Goal: Information Seeking & Learning: Learn about a topic

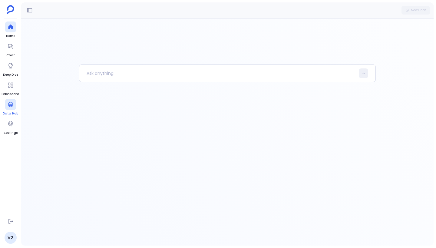
click at [11, 107] on icon at bounding box center [11, 104] width 6 height 6
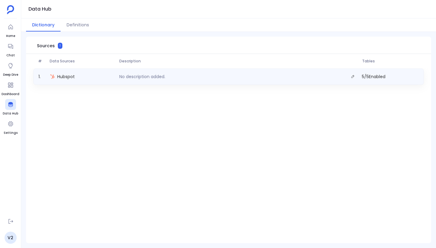
click at [87, 76] on div "Hubspot" at bounding box center [82, 76] width 69 height 8
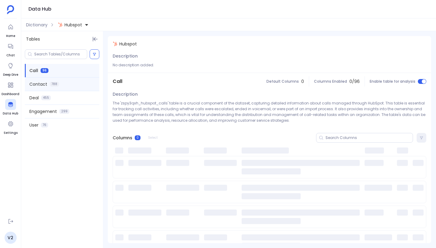
click at [40, 83] on span "Contact" at bounding box center [38, 84] width 18 height 6
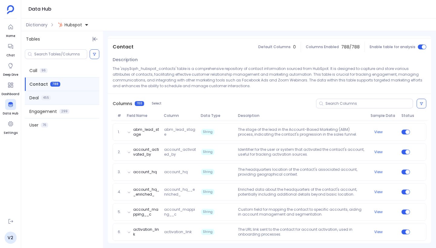
click at [61, 96] on div "Deal 455" at bounding box center [62, 97] width 75 height 13
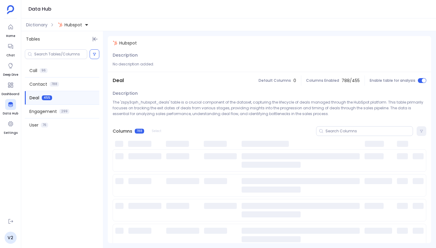
scroll to position [0, 0]
click at [40, 24] on span "Dictionary" at bounding box center [37, 25] width 22 height 6
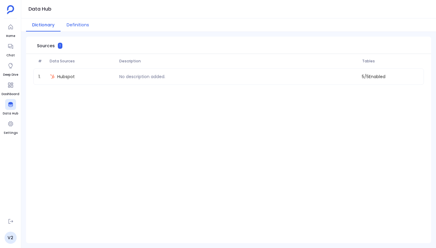
click at [81, 23] on button "Definitions" at bounding box center [78, 24] width 35 height 13
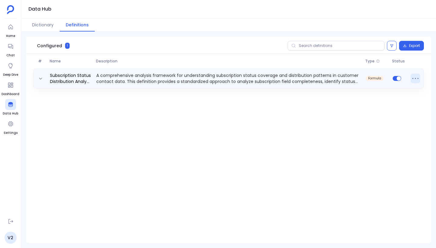
click at [419, 78] on icon at bounding box center [416, 79] width 10 height 10
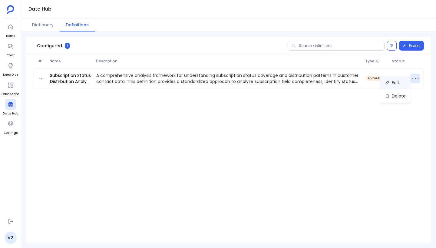
click at [399, 81] on button "Edit" at bounding box center [395, 82] width 30 height 13
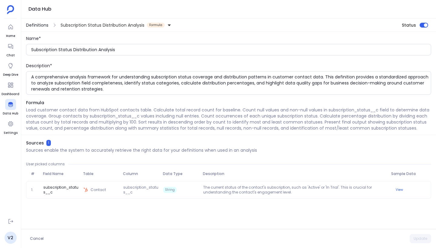
click at [43, 25] on span "Definitions" at bounding box center [37, 25] width 22 height 6
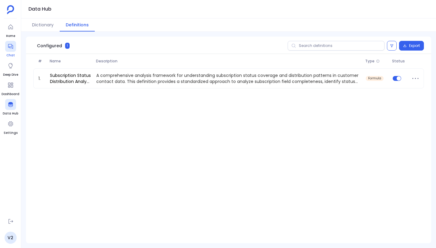
click at [12, 47] on icon at bounding box center [11, 46] width 6 height 6
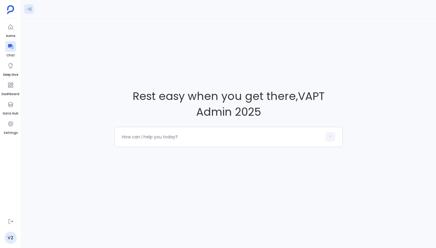
click at [32, 8] on button at bounding box center [29, 9] width 10 height 10
click at [147, 41] on div "Rest easy when you get there , VAPT Admin 2025" at bounding box center [228, 117] width 415 height 198
click at [12, 65] on icon at bounding box center [11, 66] width 6 height 6
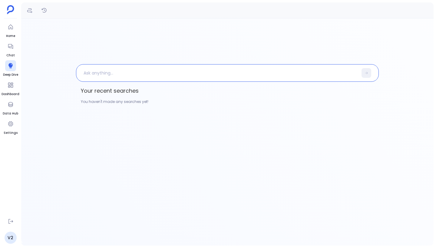
click at [100, 77] on p at bounding box center [217, 73] width 282 height 16
click at [32, 10] on icon "Definitions" at bounding box center [30, 10] width 6 height 6
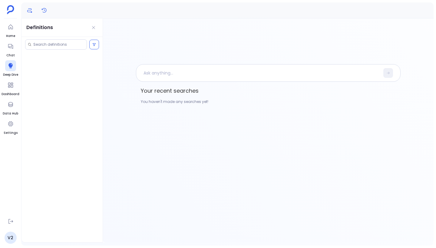
click at [44, 11] on icon "History" at bounding box center [44, 10] width 5 height 5
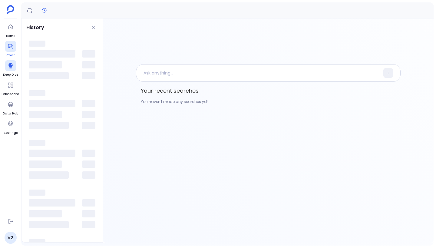
click at [10, 48] on icon at bounding box center [10, 46] width 5 height 5
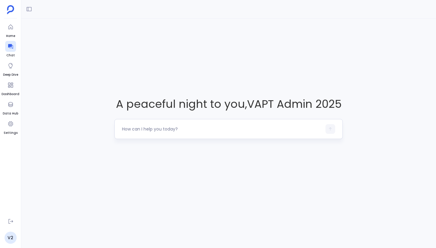
click at [151, 123] on div at bounding box center [228, 129] width 228 height 20
click at [151, 131] on textarea at bounding box center [222, 129] width 200 height 6
type textarea "Show me sample 10 rows from some tables"
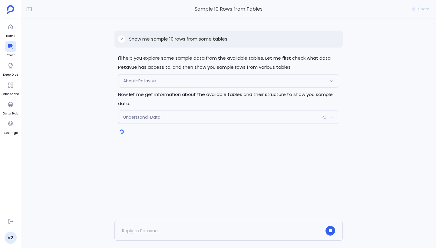
click at [184, 113] on div "Understand-Data" at bounding box center [228, 117] width 220 height 13
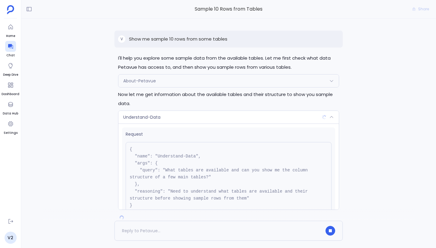
click at [201, 115] on div "Understand-Data" at bounding box center [228, 117] width 220 height 13
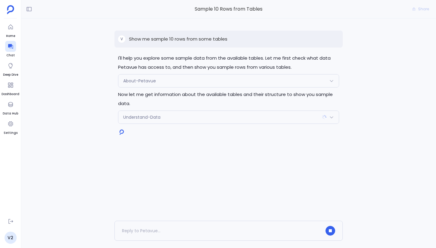
click at [280, 119] on div "Understand-Data" at bounding box center [228, 117] width 220 height 13
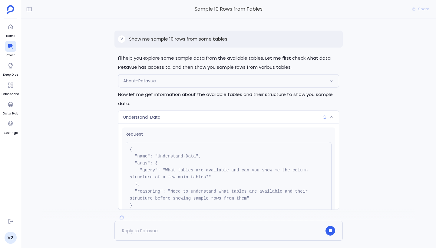
scroll to position [48, 0]
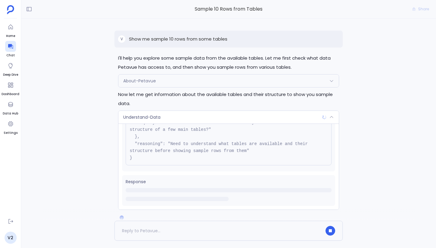
click at [211, 120] on div "Understand-Data" at bounding box center [228, 117] width 220 height 13
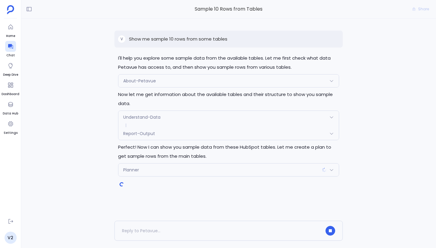
click at [184, 171] on div "Planner" at bounding box center [228, 170] width 220 height 13
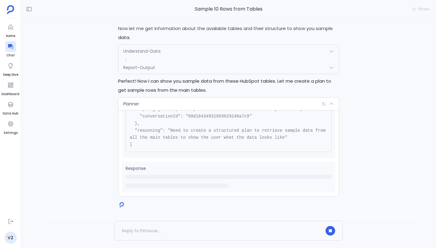
scroll to position [0, 0]
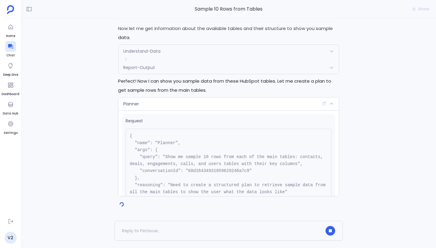
click at [187, 68] on div "Report-Output" at bounding box center [228, 67] width 220 height 13
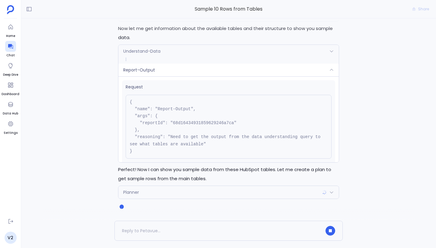
click at [235, 72] on div "Report-Output" at bounding box center [228, 70] width 220 height 13
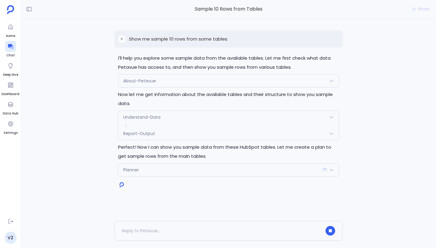
click at [213, 165] on div "Planner" at bounding box center [228, 170] width 220 height 13
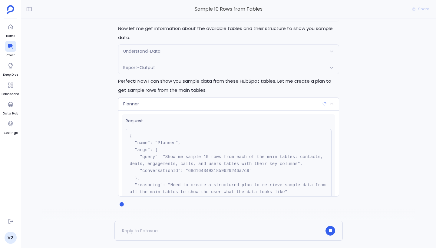
click at [231, 106] on div "Planner" at bounding box center [228, 104] width 220 height 13
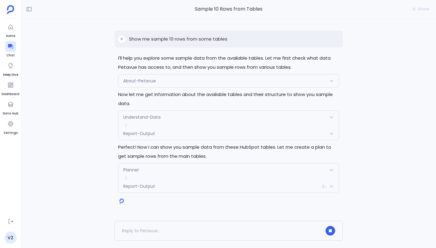
click at [153, 188] on span "Report-Output" at bounding box center [139, 186] width 32 height 6
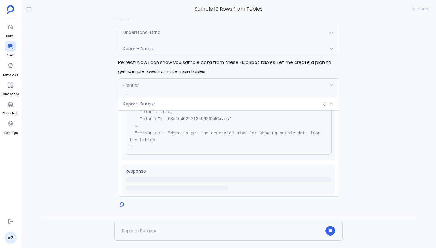
scroll to position [48, 0]
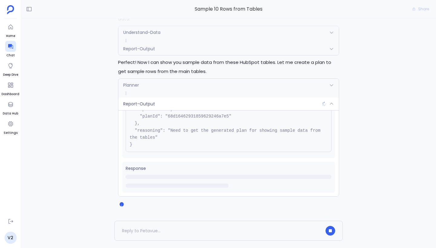
click at [203, 102] on div "Report-Output" at bounding box center [228, 104] width 220 height 13
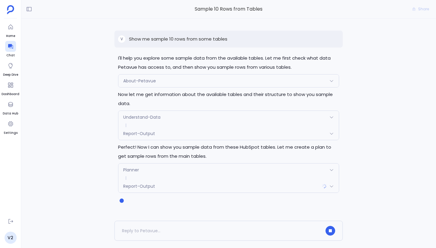
scroll to position [0, 0]
click at [167, 169] on div "Planner" at bounding box center [228, 170] width 220 height 13
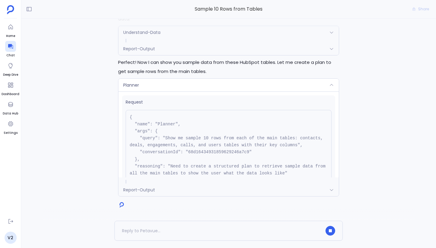
scroll to position [54, 0]
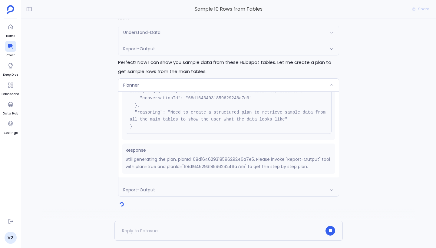
click at [171, 186] on div "I'll help you explore some sample data from the available tables. Let me first …" at bounding box center [228, 84] width 228 height 230
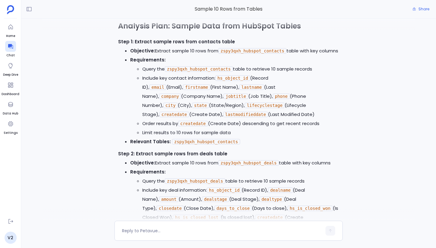
scroll to position [740, 0]
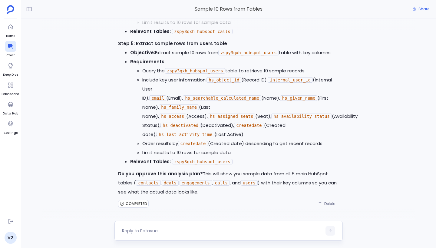
click at [137, 229] on textarea at bounding box center [222, 231] width 200 height 6
type textarea "approved"
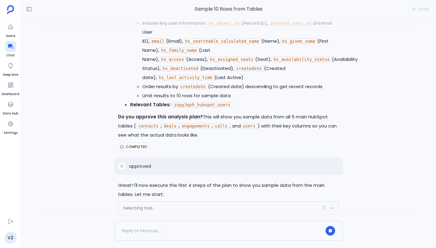
scroll to position [815, 0]
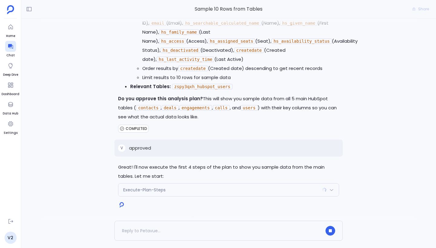
click at [240, 187] on div "Execute-Plan-Steps" at bounding box center [228, 190] width 220 height 13
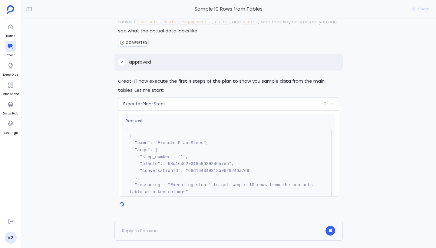
scroll to position [55, 0]
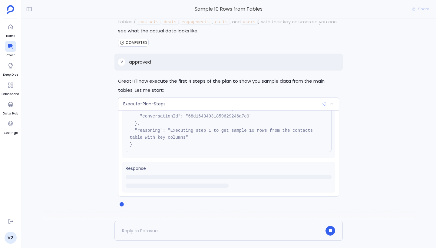
click at [223, 106] on div "Execute-Plan-Steps" at bounding box center [228, 104] width 220 height 13
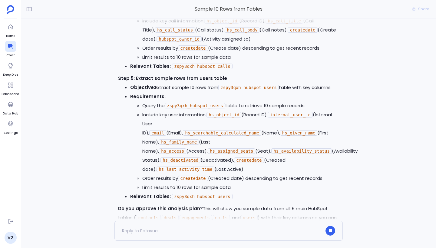
scroll to position [727, 0]
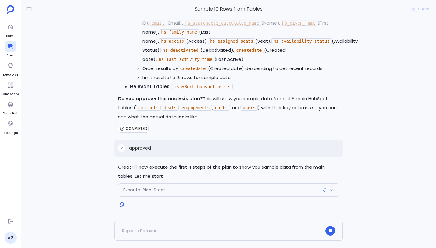
click at [217, 185] on div "Execute-Plan-Steps" at bounding box center [228, 190] width 220 height 13
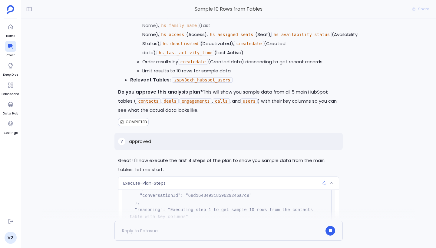
scroll to position [813, 0]
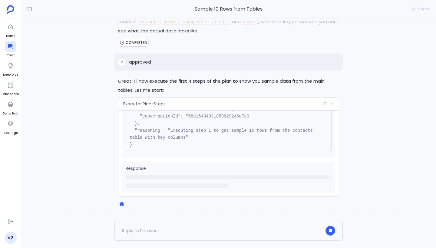
click at [217, 102] on div "Execute-Plan-Steps" at bounding box center [228, 104] width 220 height 13
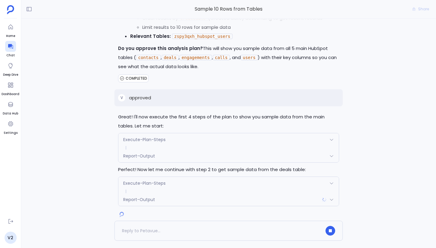
scroll to position [787, 0]
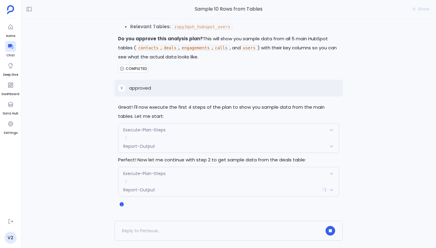
click at [203, 147] on div "Report-Output" at bounding box center [228, 146] width 220 height 13
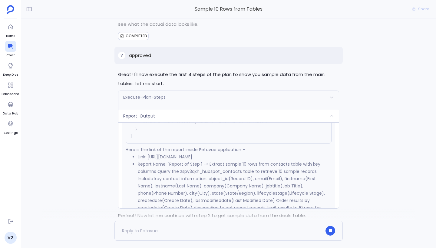
scroll to position [1871, 0]
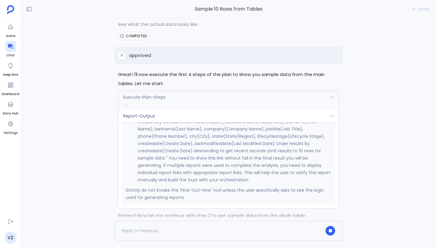
click at [190, 122] on div "Report-Output" at bounding box center [228, 116] width 220 height 13
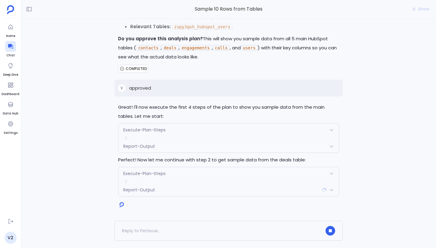
scroll to position [787, 0]
click at [166, 186] on div "Report-Output" at bounding box center [228, 190] width 220 height 13
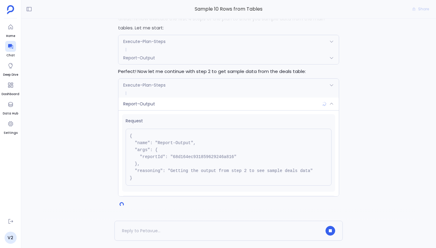
scroll to position [33, 0]
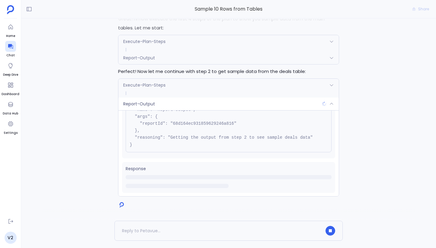
click at [230, 105] on div "Report-Output" at bounding box center [228, 104] width 220 height 13
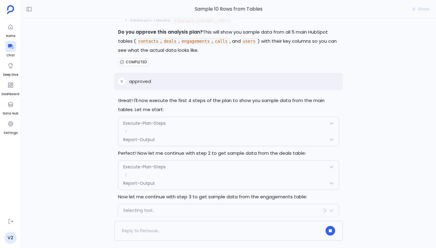
scroll to position [814, 0]
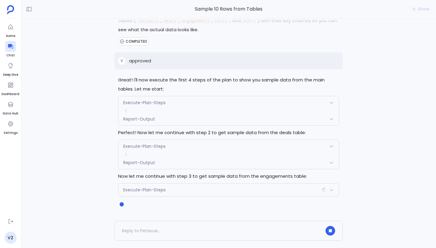
click at [247, 159] on div "Report-Output" at bounding box center [228, 162] width 220 height 13
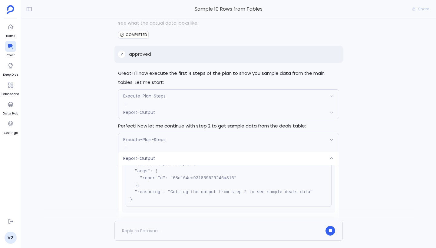
scroll to position [902, 0]
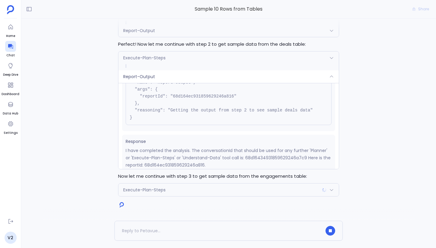
click at [251, 78] on div "Report-Output" at bounding box center [228, 76] width 220 height 13
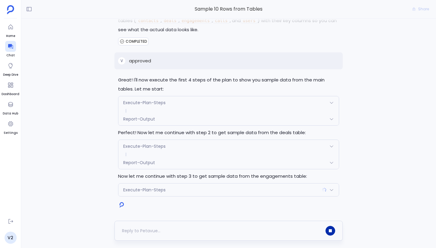
scroll to position [814, 0]
click at [332, 233] on button "button" at bounding box center [331, 231] width 10 height 10
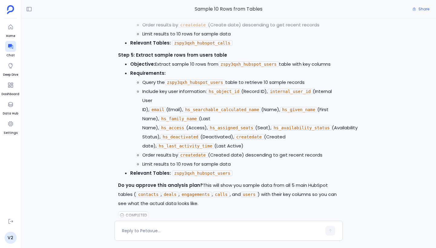
scroll to position [692, 0]
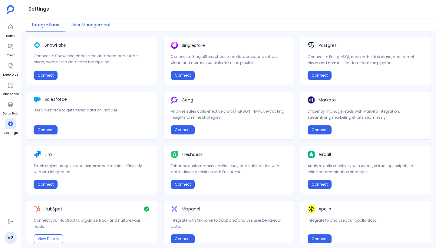
click at [91, 28] on button "User Management" at bounding box center [90, 24] width 51 height 13
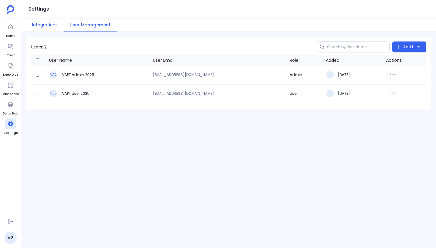
click at [46, 22] on button "Integrations" at bounding box center [45, 24] width 38 height 13
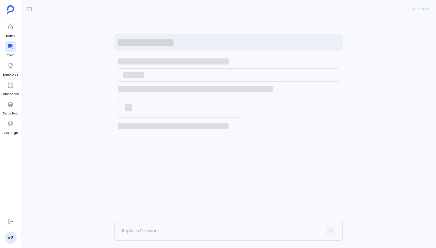
scroll to position [793, 0]
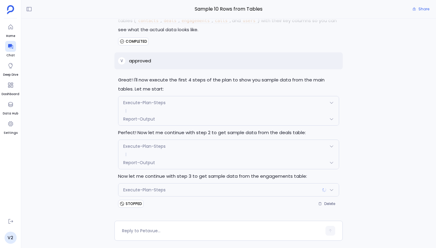
click at [180, 195] on div "Execute-Plan-Steps" at bounding box center [228, 190] width 220 height 13
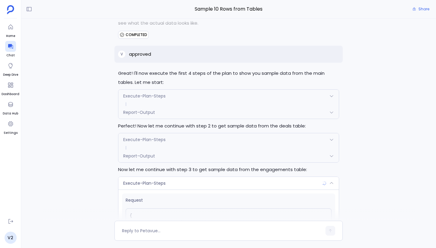
scroll to position [879, 0]
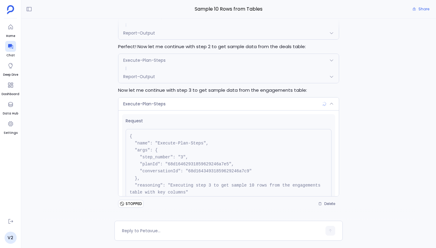
click at [206, 104] on div "Execute-Plan-Steps" at bounding box center [228, 104] width 220 height 13
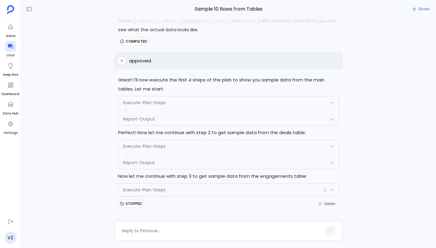
scroll to position [793, 0]
click at [333, 202] on span "Delete" at bounding box center [329, 203] width 11 height 5
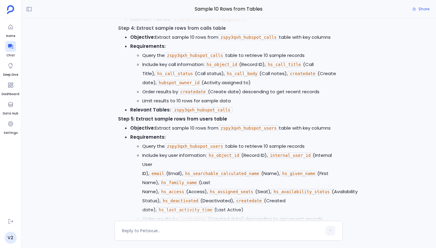
scroll to position [631, 0]
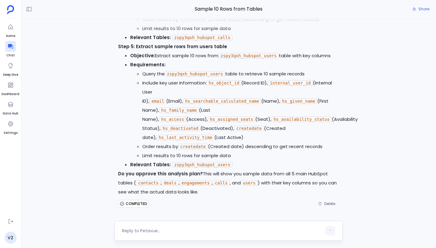
click at [160, 232] on textarea at bounding box center [222, 231] width 200 height 6
click at [422, 9] on span "Share" at bounding box center [424, 9] width 11 height 5
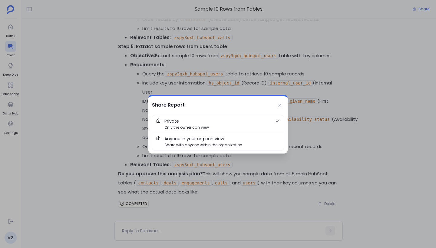
click at [206, 141] on span "Anyone in your org can view" at bounding box center [194, 138] width 60 height 7
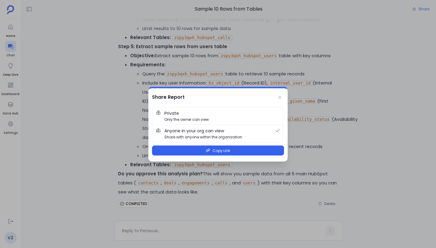
click at [264, 116] on span "Private Only the owner can view" at bounding box center [222, 116] width 116 height 12
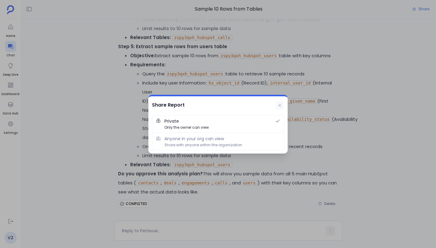
click at [279, 108] on button at bounding box center [280, 105] width 8 height 8
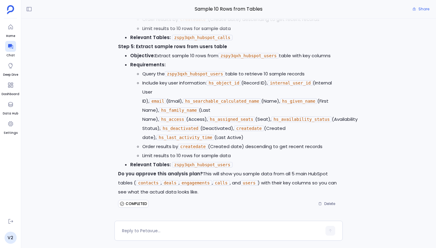
click at [258, 71] on li "Requirements: Query the zspy3qxh_hubspot_users table to retrieve 10 sample reco…" at bounding box center [234, 110] width 209 height 100
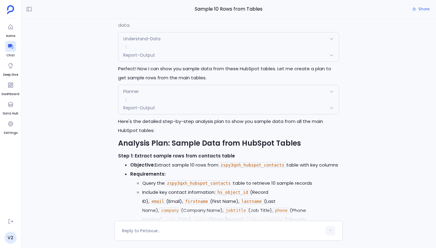
scroll to position [0, 0]
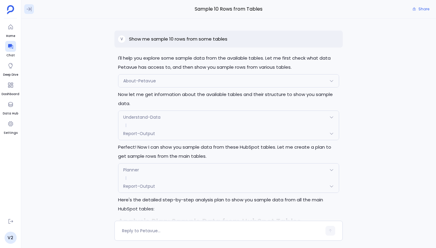
click at [28, 8] on icon at bounding box center [29, 9] width 6 height 6
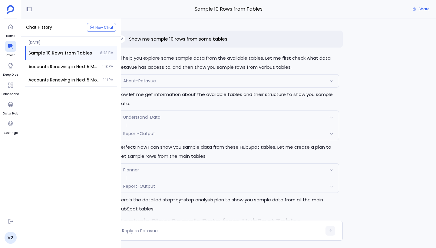
click at [137, 22] on div at bounding box center [228, 24] width 373 height 12
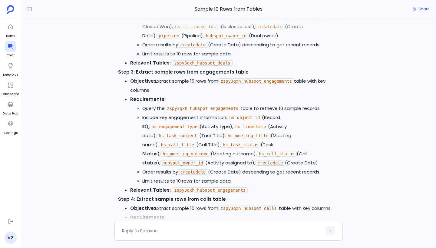
scroll to position [459, 0]
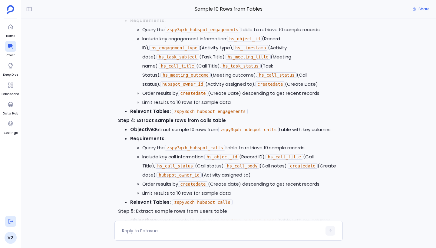
click at [12, 223] on icon at bounding box center [11, 221] width 6 height 6
